Goal: Task Accomplishment & Management: Manage account settings

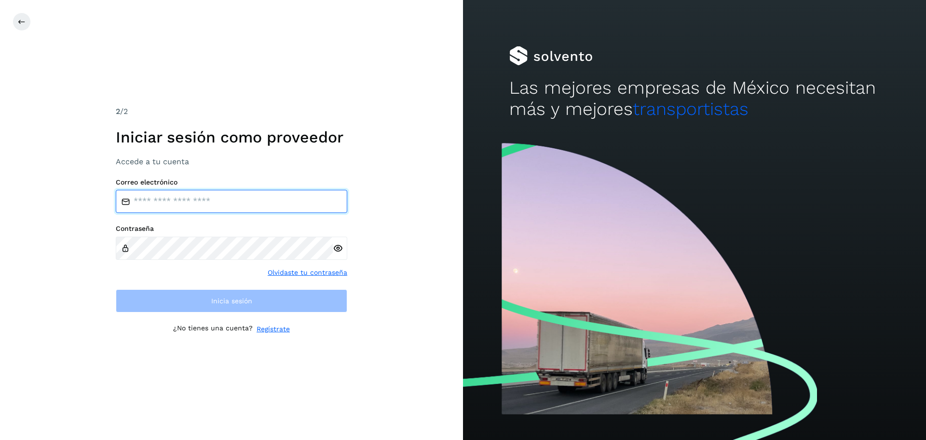
click at [159, 207] on input "email" at bounding box center [232, 201] width 232 height 23
type input "**********"
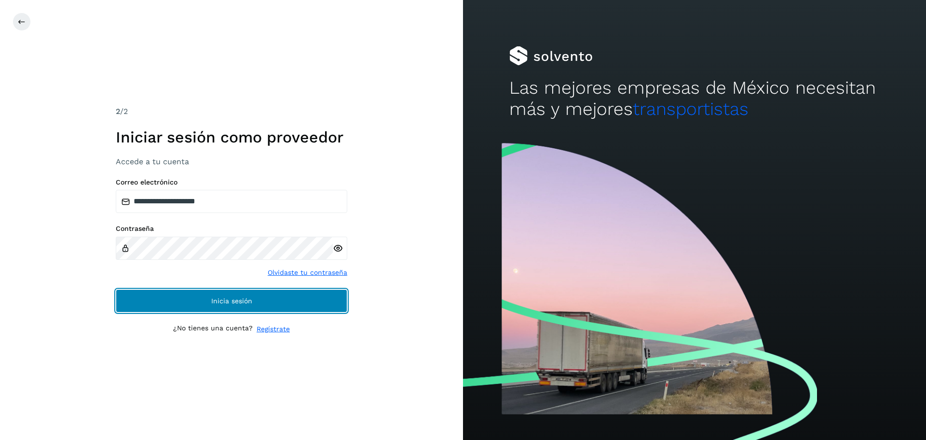
click at [235, 304] on span "Inicia sesión" at bounding box center [231, 300] width 41 height 7
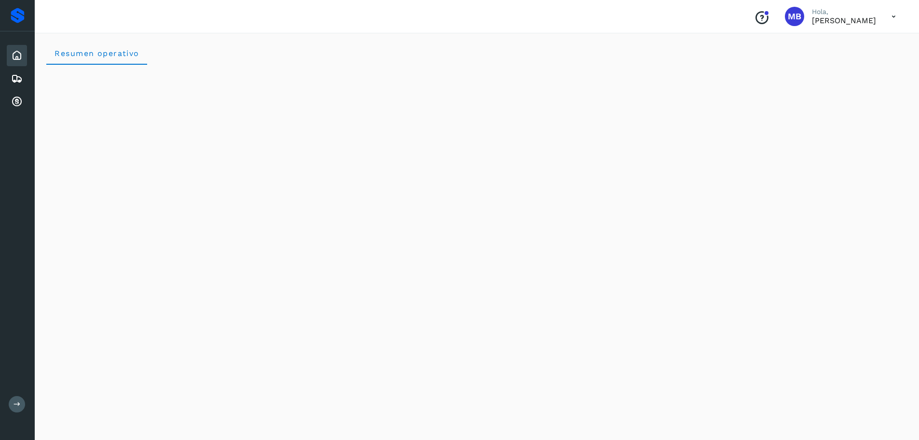
click at [18, 55] on icon at bounding box center [17, 56] width 12 height 12
click at [16, 103] on icon at bounding box center [17, 102] width 12 height 12
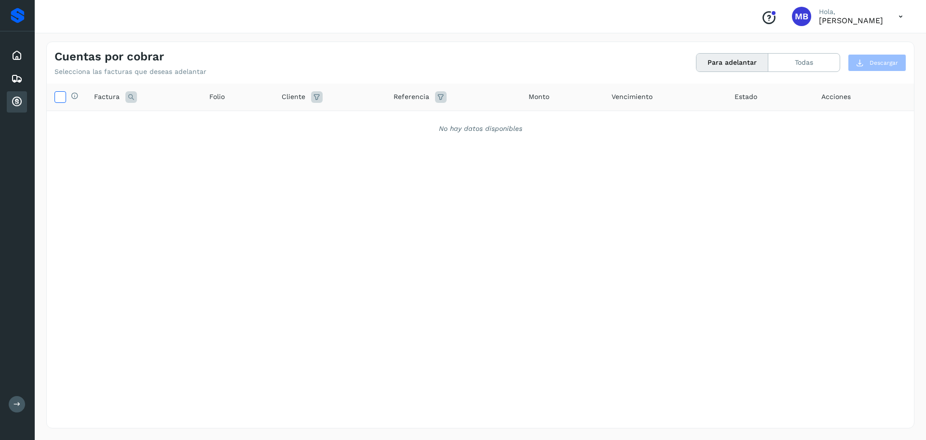
click at [55, 98] on icon at bounding box center [60, 96] width 10 height 10
